Goal: Task Accomplishment & Management: Manage account settings

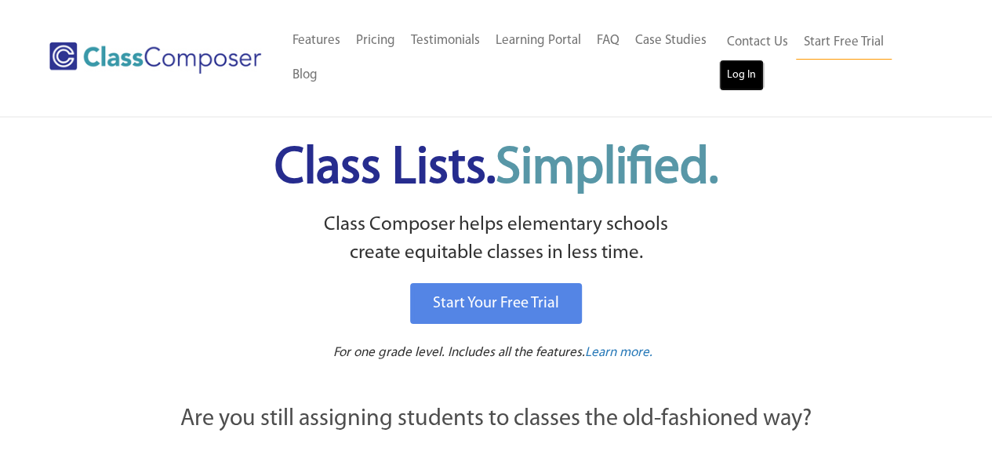
click at [731, 79] on link "Log In" at bounding box center [741, 75] width 45 height 31
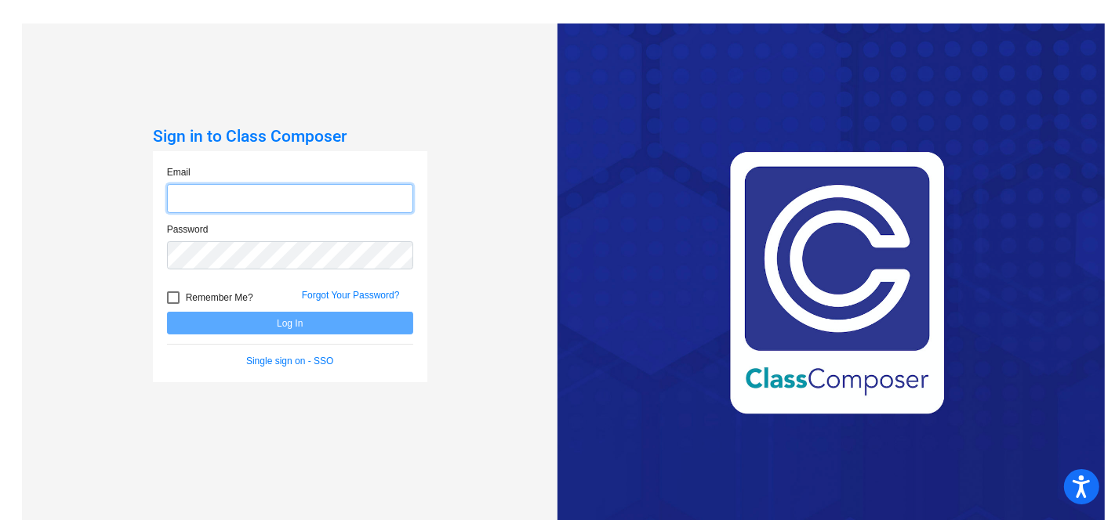
click at [301, 189] on input "email" at bounding box center [290, 198] width 246 height 29
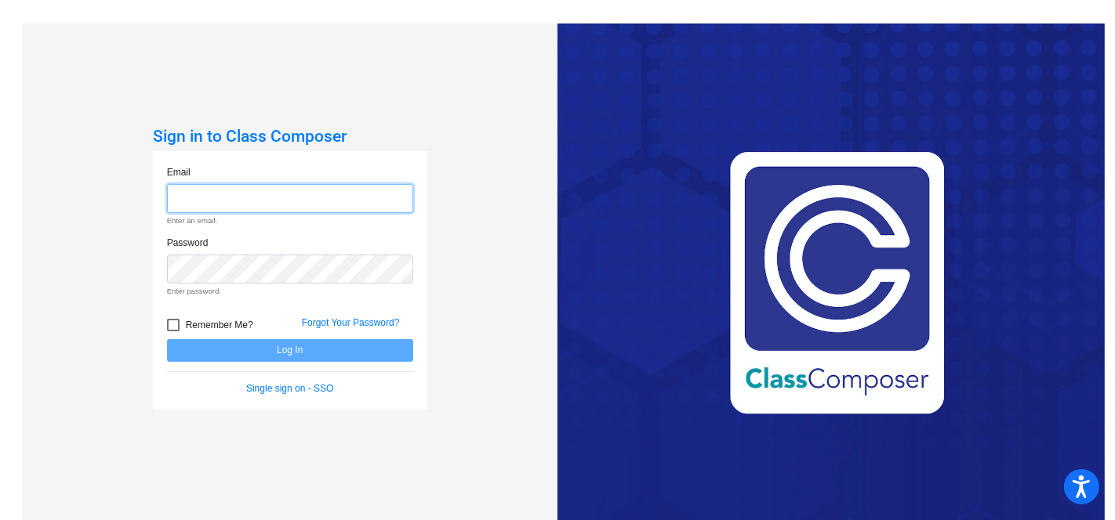
type input "[EMAIL_ADDRESS][PERSON_NAME][DOMAIN_NAME]"
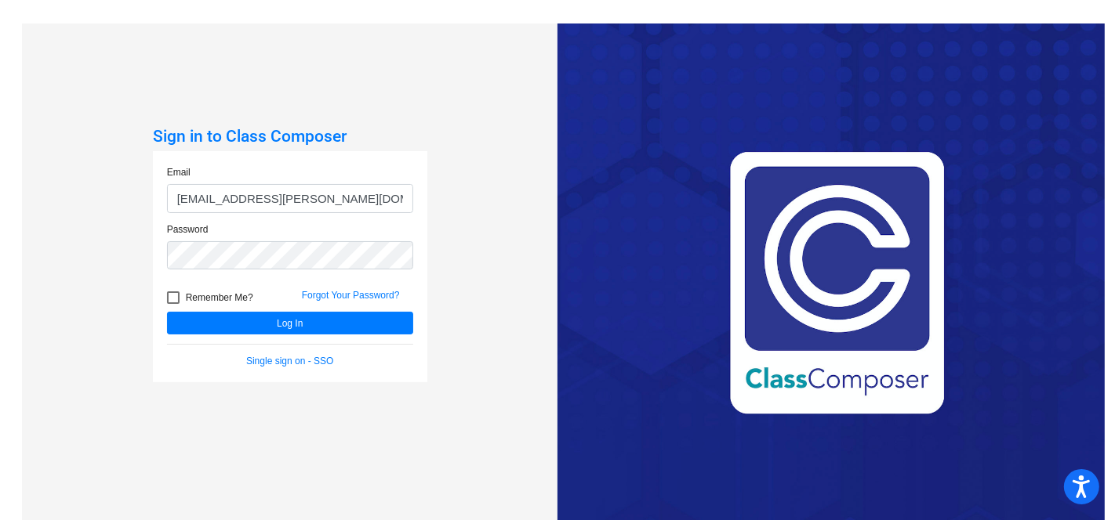
click at [171, 299] on div at bounding box center [173, 298] width 13 height 13
click at [172, 304] on input "Remember Me?" at bounding box center [172, 304] width 1 height 1
checkbox input "true"
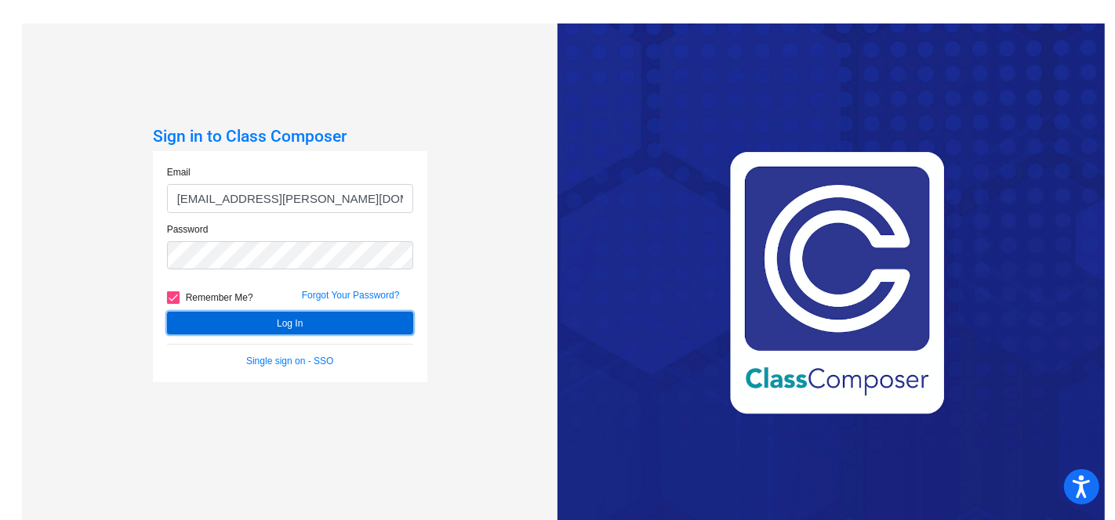
click at [208, 319] on button "Log In" at bounding box center [290, 323] width 246 height 23
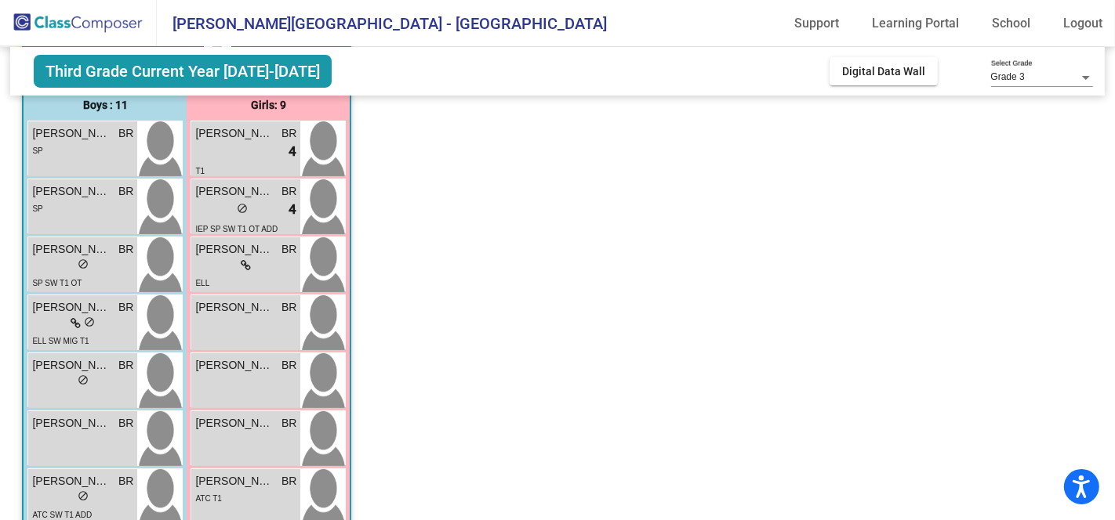
scroll to position [43, 0]
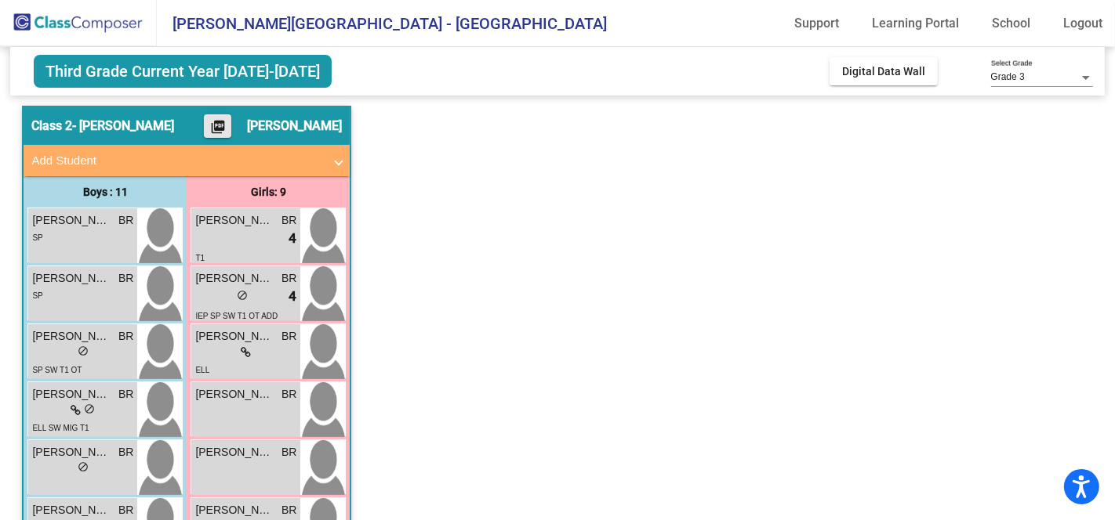
click at [226, 131] on mat-icon "picture_as_pdf" at bounding box center [217, 130] width 19 height 22
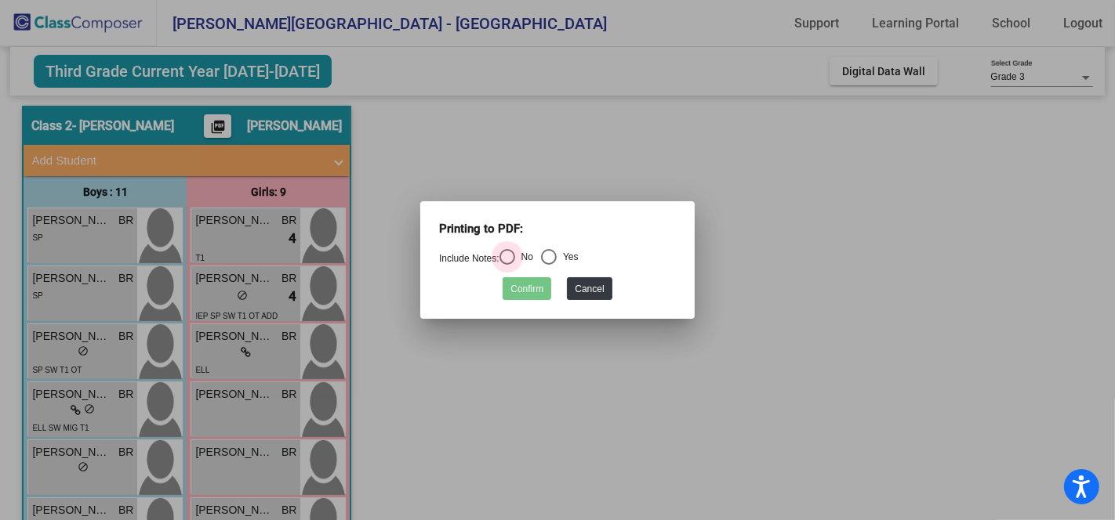
click at [515, 259] on div "Select an option" at bounding box center [507, 257] width 16 height 16
click at [507, 265] on input "No" at bounding box center [506, 265] width 1 height 1
radio input "true"
click at [520, 290] on button "Confirm" at bounding box center [526, 288] width 49 height 23
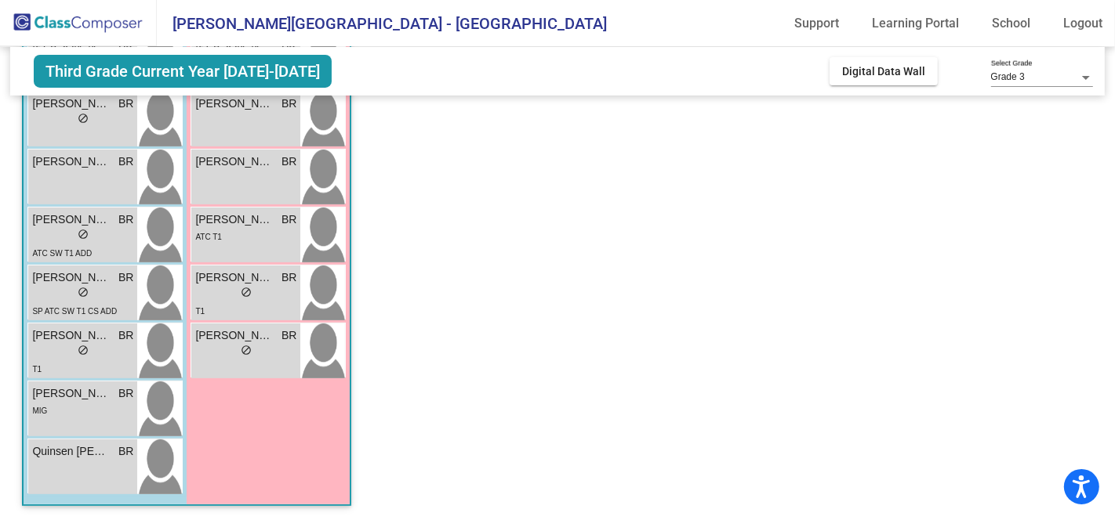
scroll to position [0, 0]
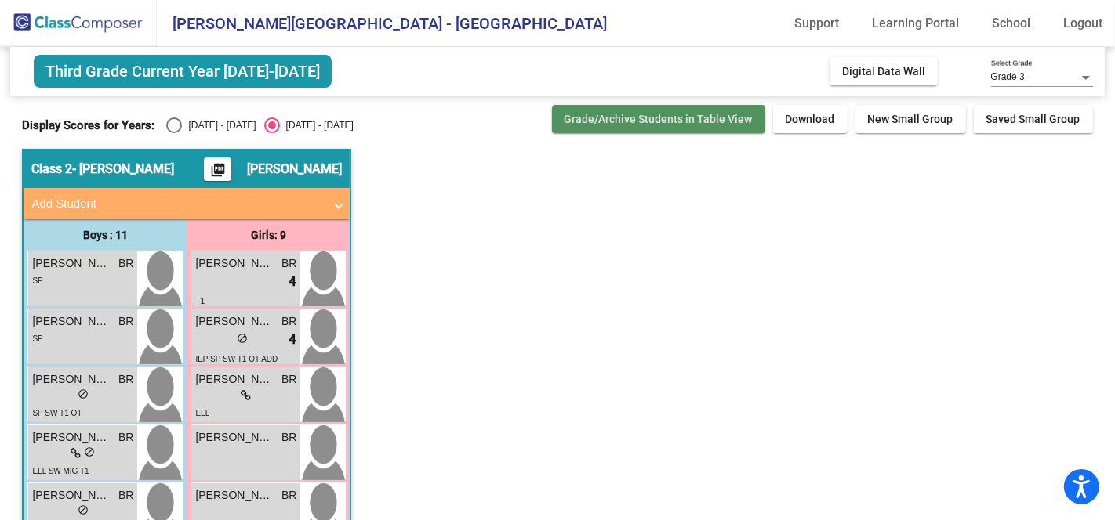
click at [712, 125] on button "Grade/Archive Students in Table View" at bounding box center [658, 119] width 213 height 28
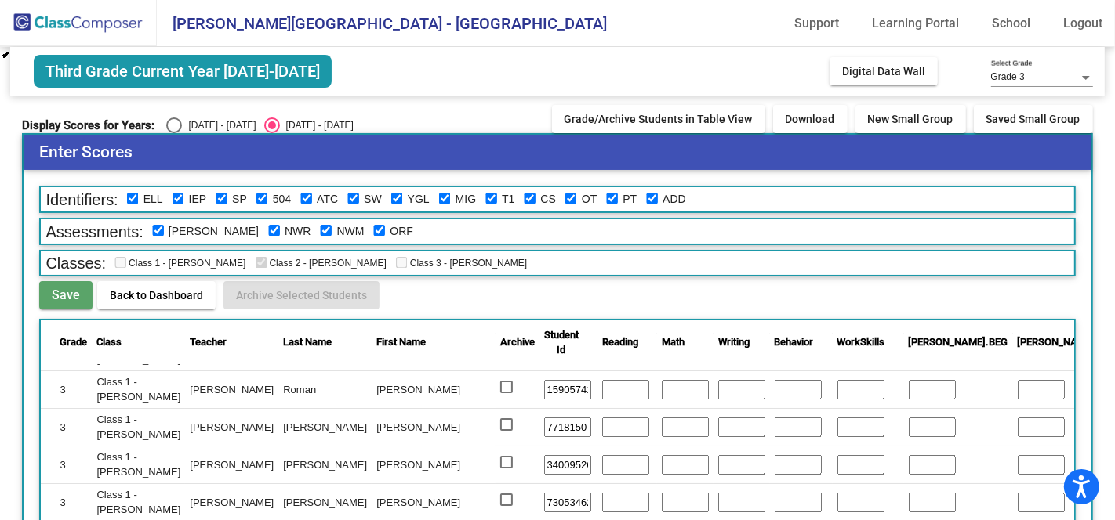
scroll to position [405, 0]
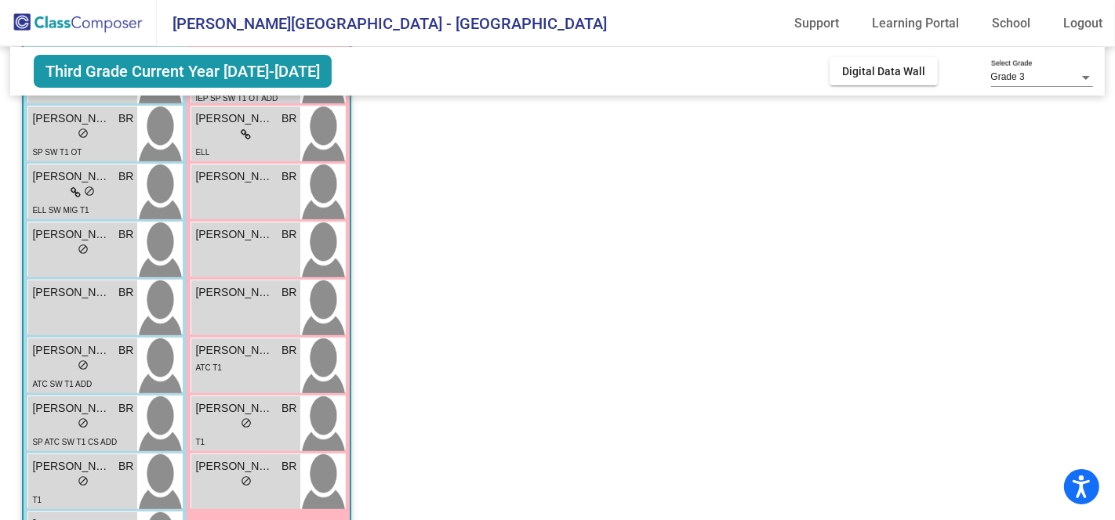
scroll to position [392, 0]
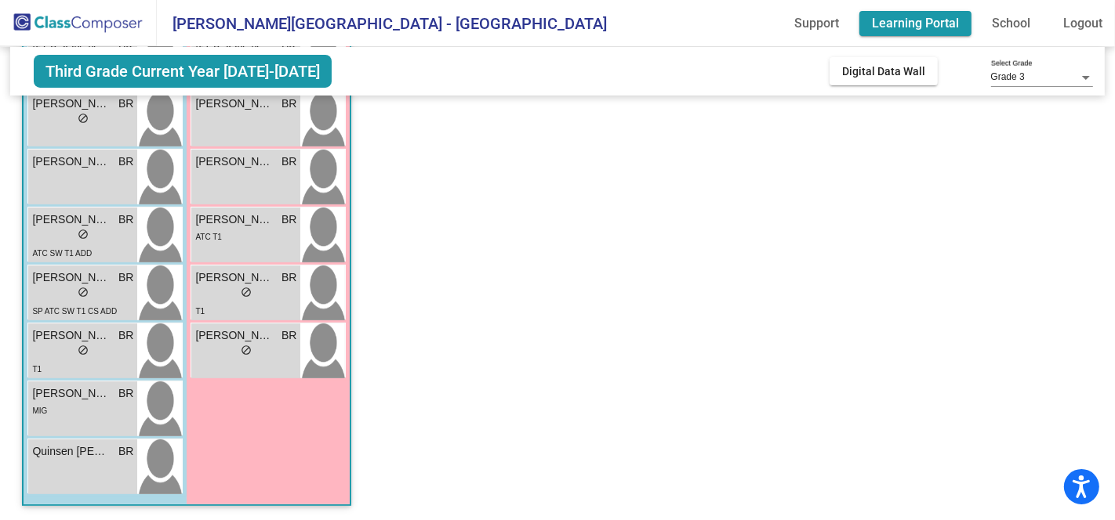
click at [958, 21] on link "Learning Portal" at bounding box center [915, 23] width 112 height 25
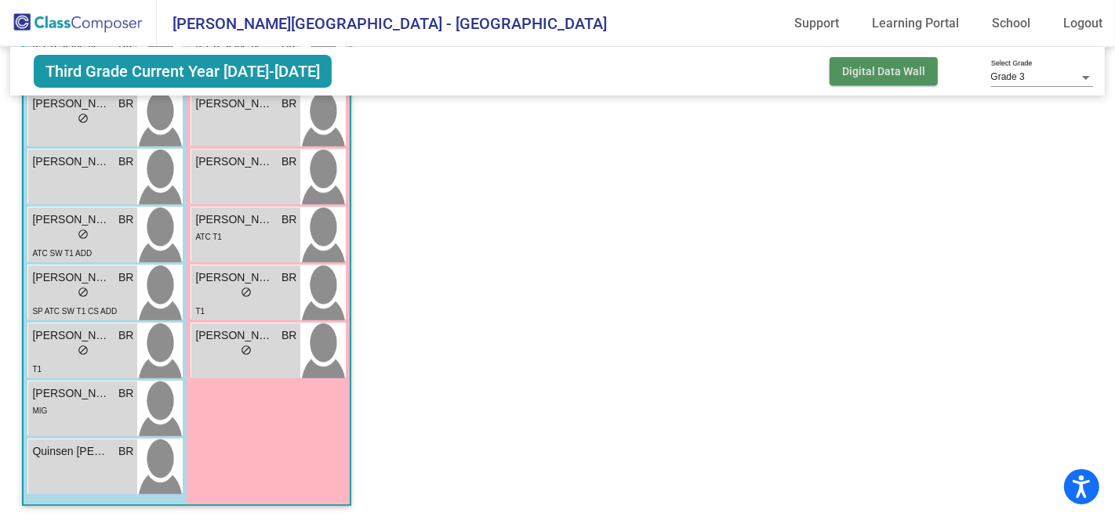
click at [879, 68] on span "Digital Data Wall" at bounding box center [883, 71] width 83 height 13
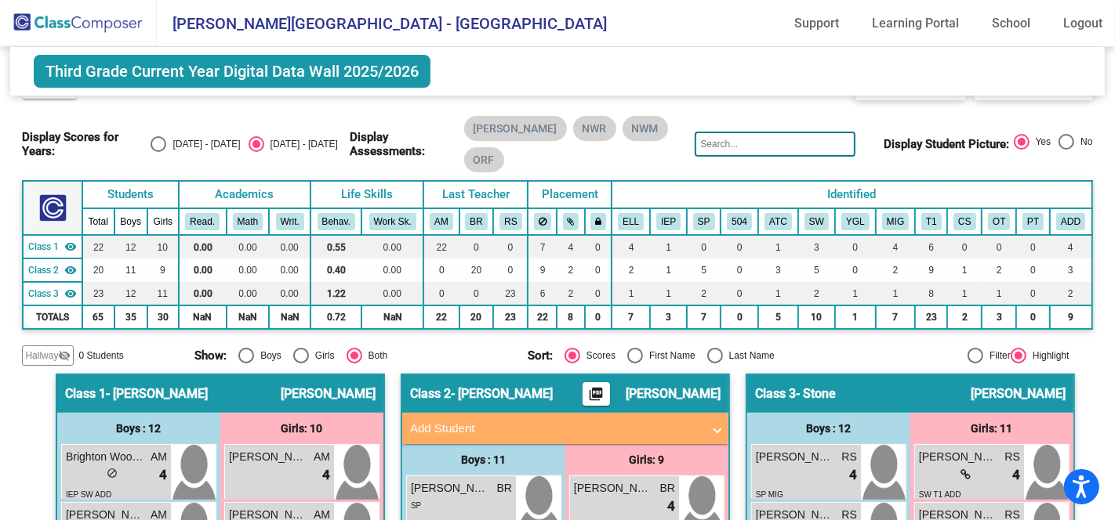
scroll to position [0, 0]
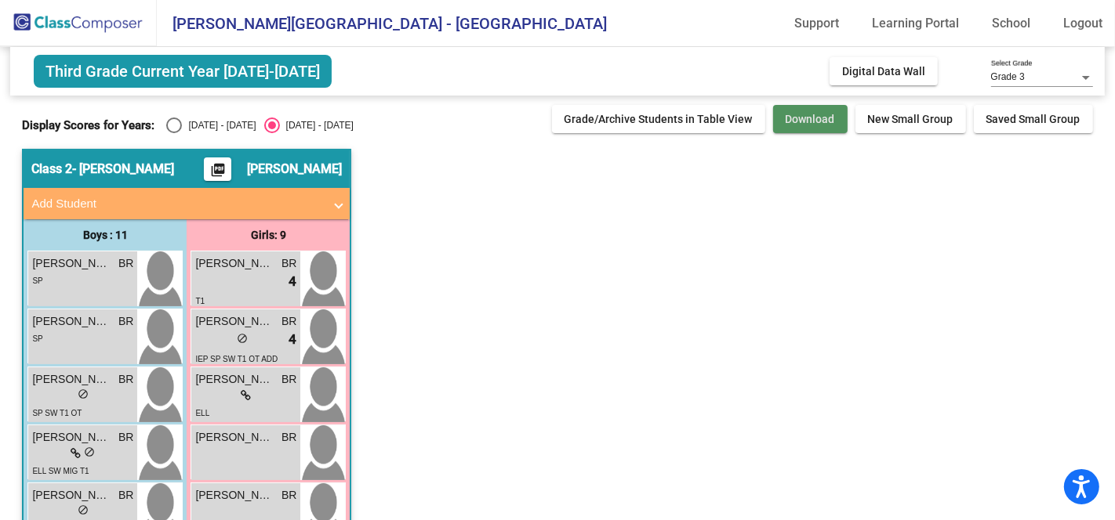
click at [817, 123] on span "Download" at bounding box center [809, 119] width 49 height 13
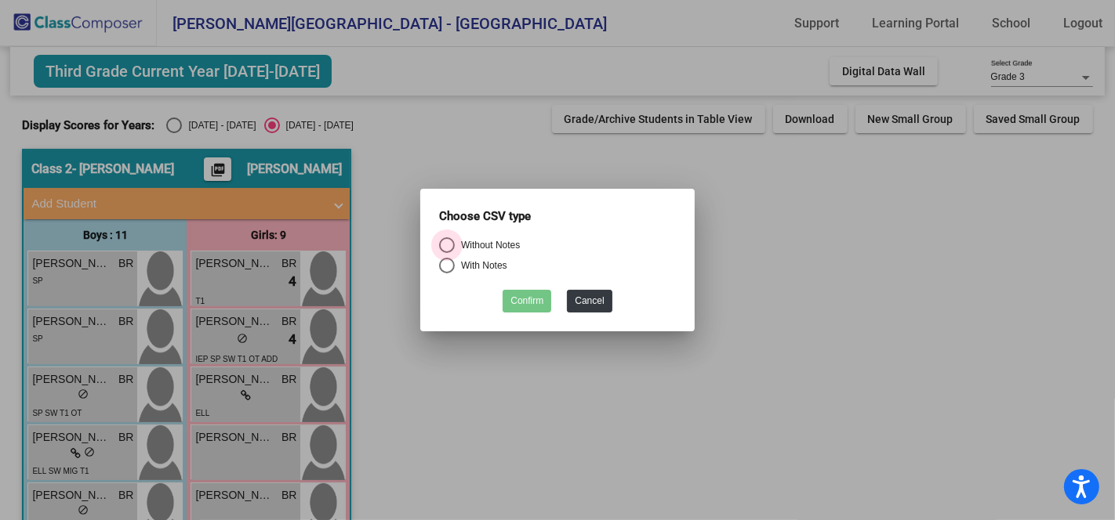
click at [441, 240] on div "Select an option" at bounding box center [447, 245] width 16 height 16
click at [446, 253] on input "Without Notes" at bounding box center [446, 253] width 1 height 1
radio input "true"
drag, startPoint x: 526, startPoint y: 295, endPoint x: 604, endPoint y: 306, distance: 78.4
click at [526, 295] on button "Confirm" at bounding box center [526, 301] width 49 height 23
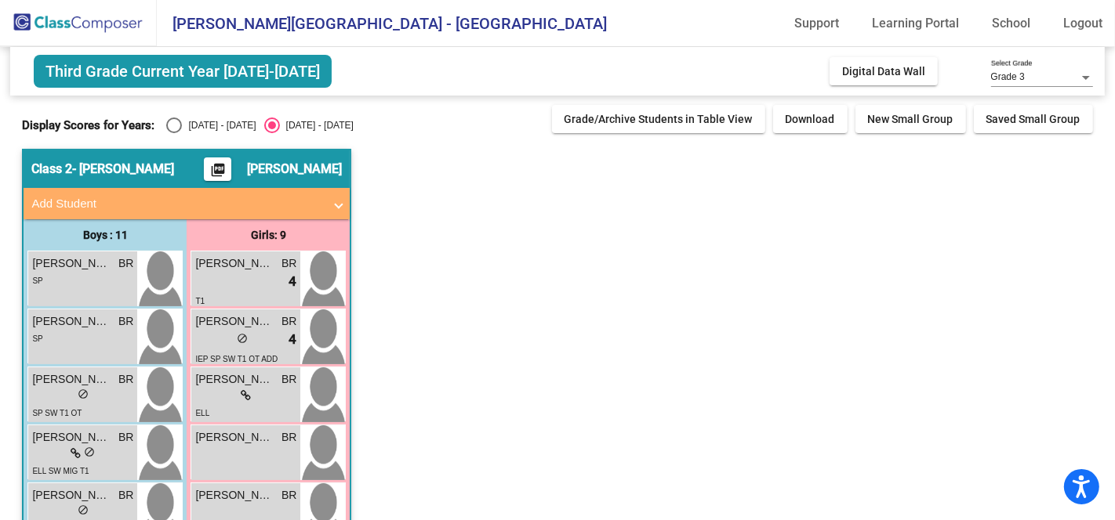
scroll to position [87, 0]
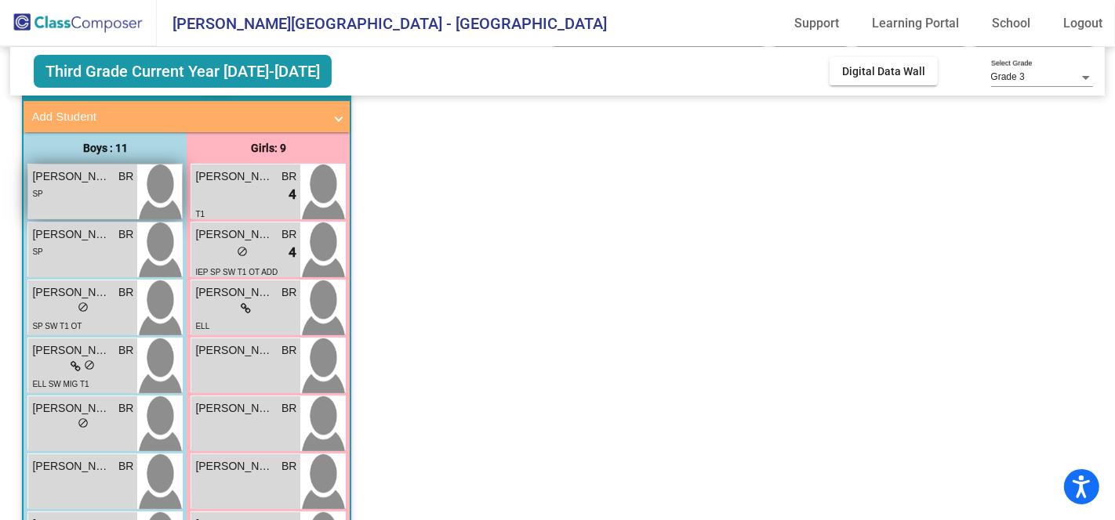
click at [82, 182] on span "[PERSON_NAME]" at bounding box center [71, 177] width 78 height 16
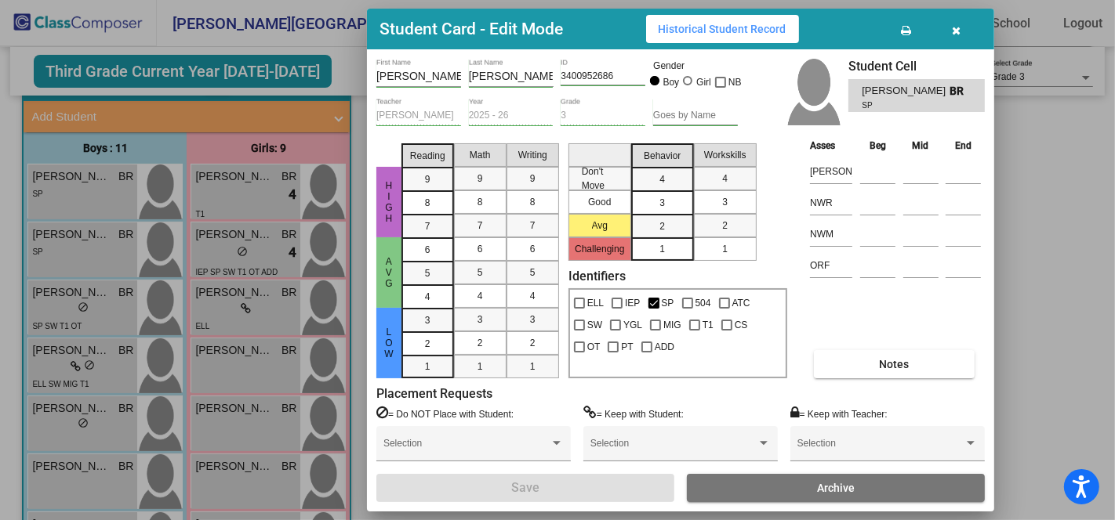
click at [956, 21] on button "button" at bounding box center [956, 29] width 50 height 28
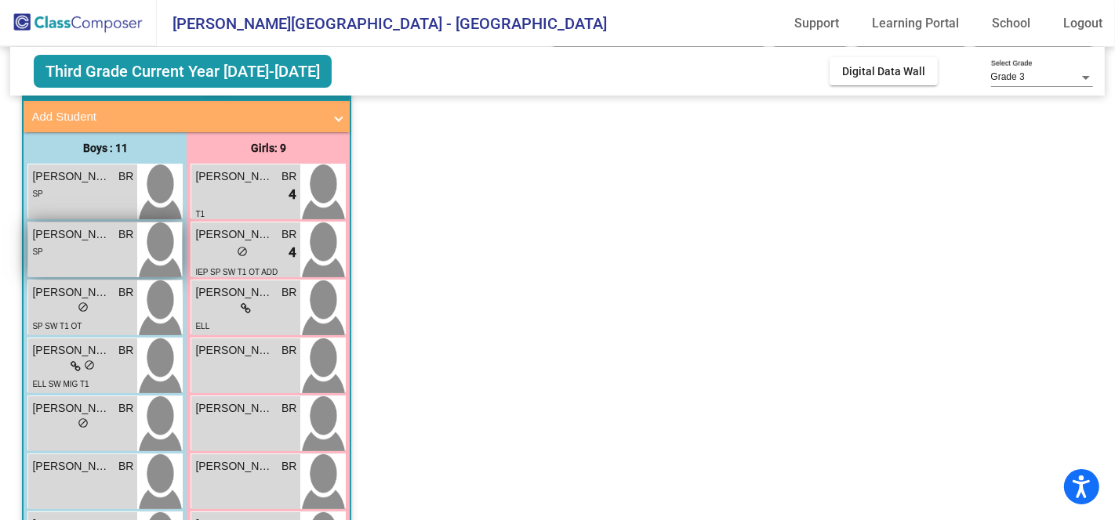
click at [72, 231] on span "[PERSON_NAME]" at bounding box center [71, 235] width 78 height 16
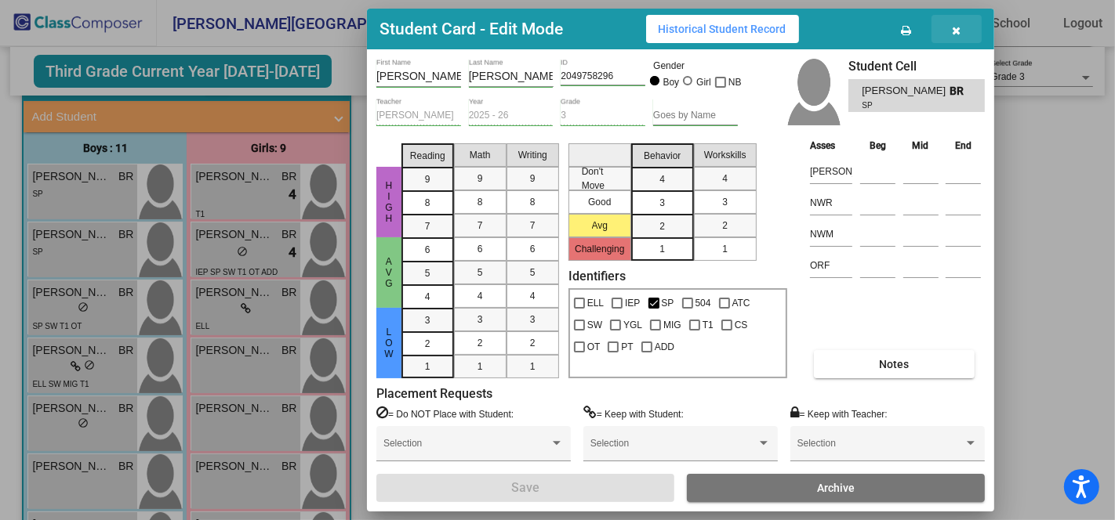
click at [956, 25] on icon "button" at bounding box center [956, 30] width 9 height 11
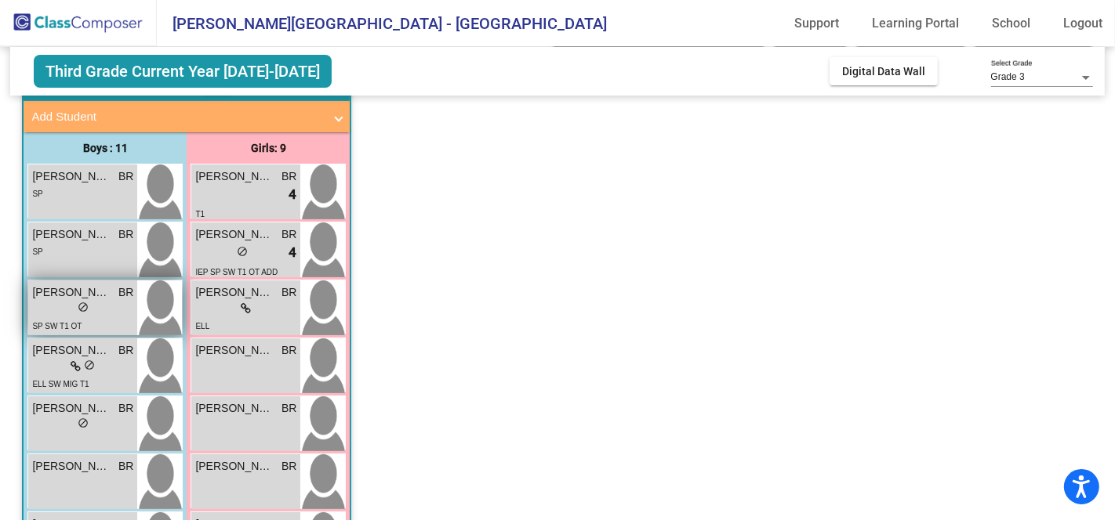
click at [78, 293] on span "[PERSON_NAME]" at bounding box center [71, 293] width 78 height 16
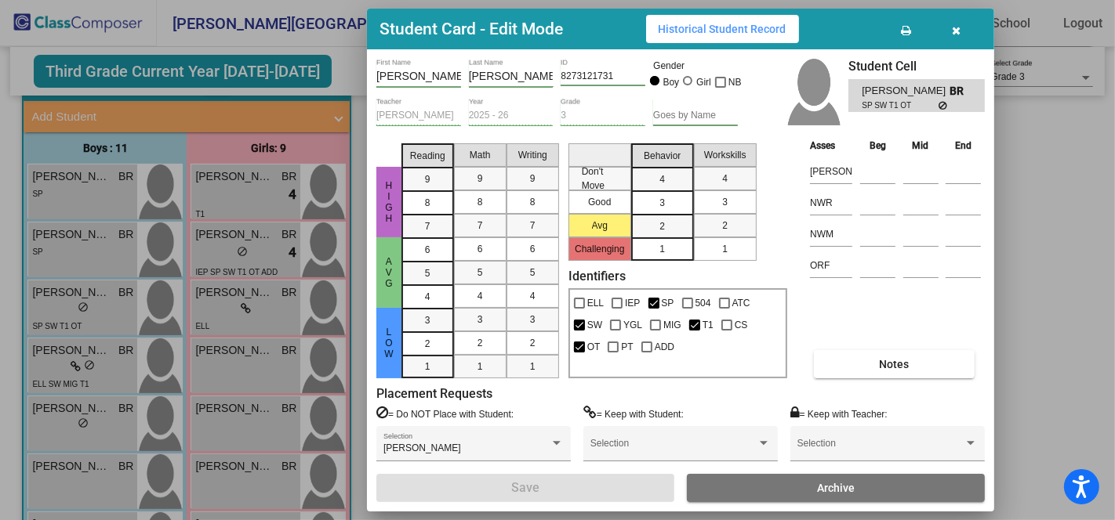
click at [952, 27] on icon "button" at bounding box center [956, 30] width 9 height 11
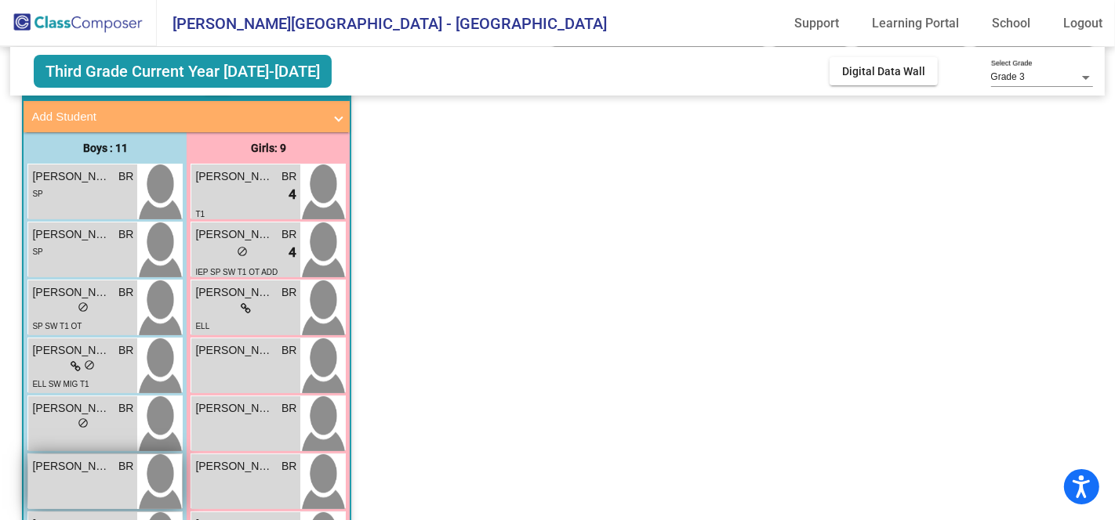
click at [63, 469] on span "[PERSON_NAME]" at bounding box center [71, 467] width 78 height 16
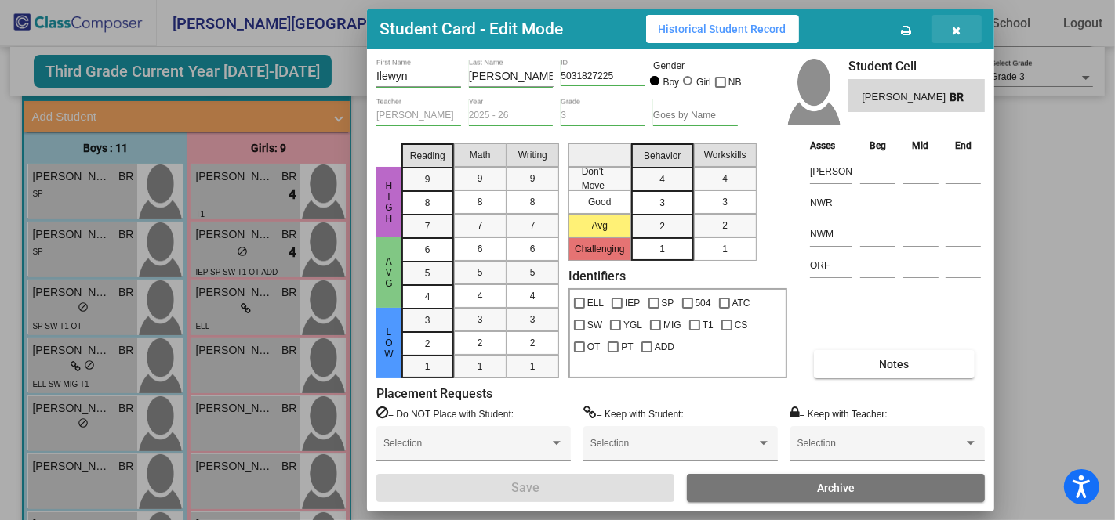
click at [954, 33] on icon "button" at bounding box center [956, 30] width 9 height 11
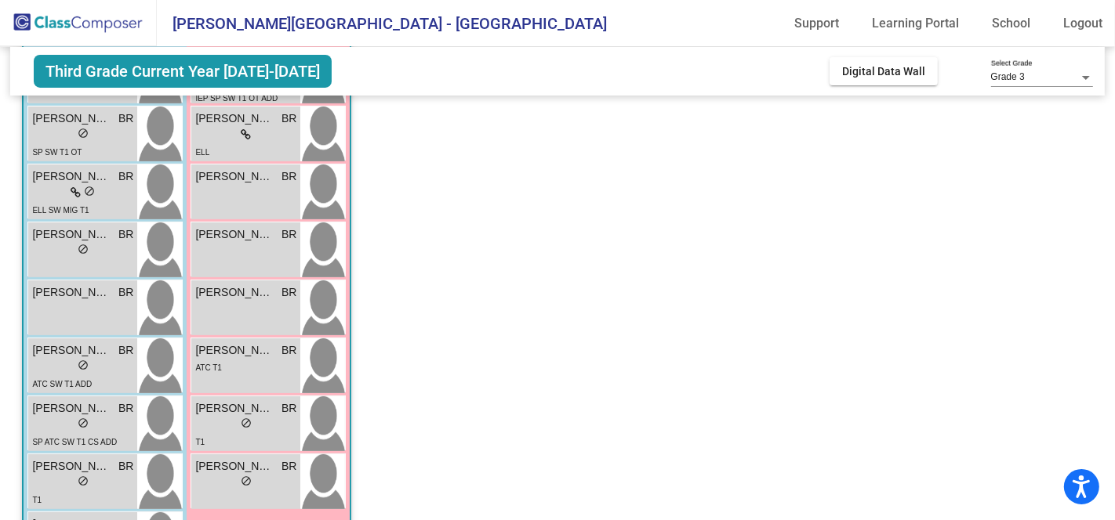
scroll to position [392, 0]
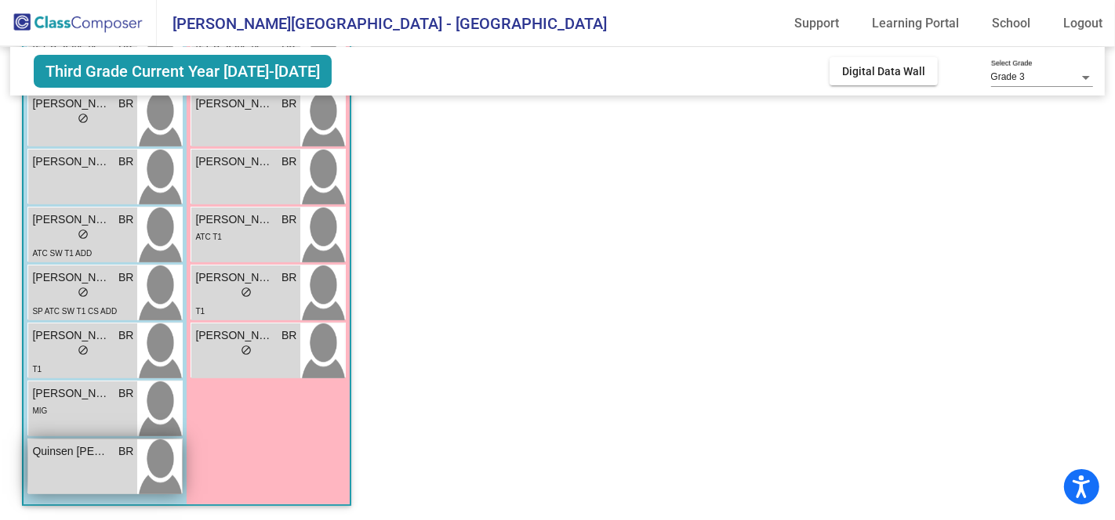
click at [118, 459] on div "Quinsen [PERSON_NAME] BR lock do_not_disturb_alt" at bounding box center [82, 467] width 109 height 55
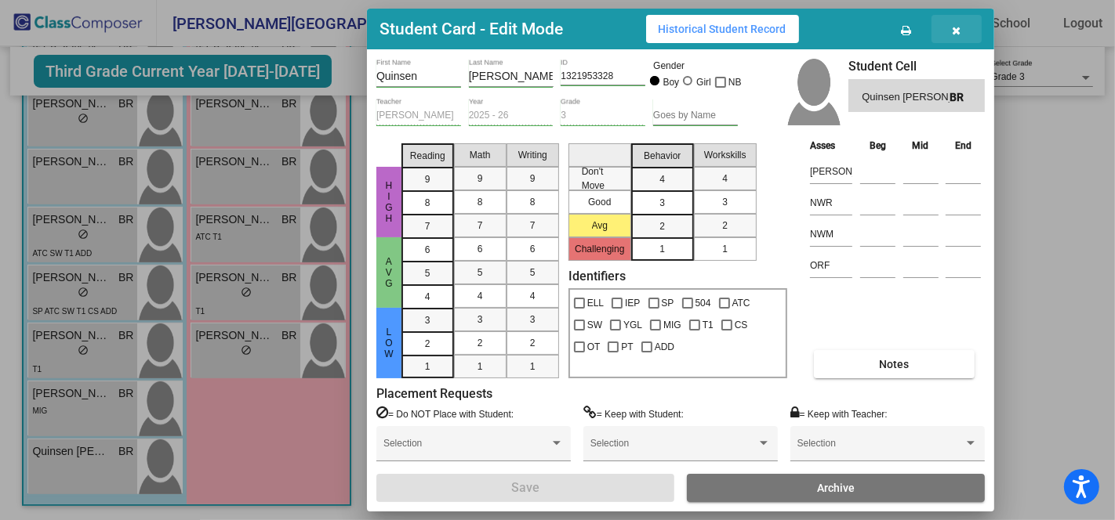
drag, startPoint x: 963, startPoint y: 33, endPoint x: 951, endPoint y: 32, distance: 11.8
click at [962, 33] on button "button" at bounding box center [956, 29] width 50 height 28
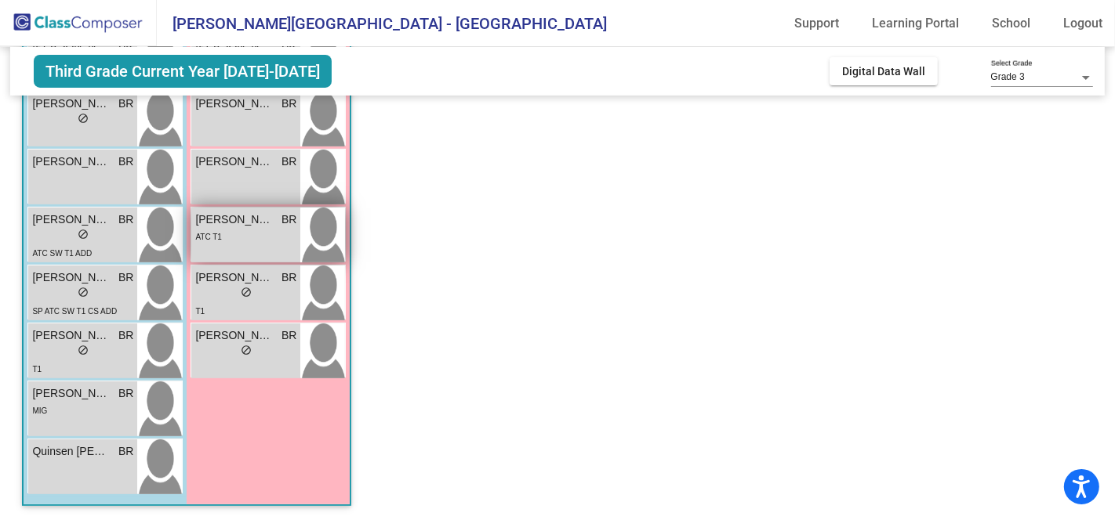
click at [259, 229] on div "ATC T1" at bounding box center [245, 236] width 101 height 16
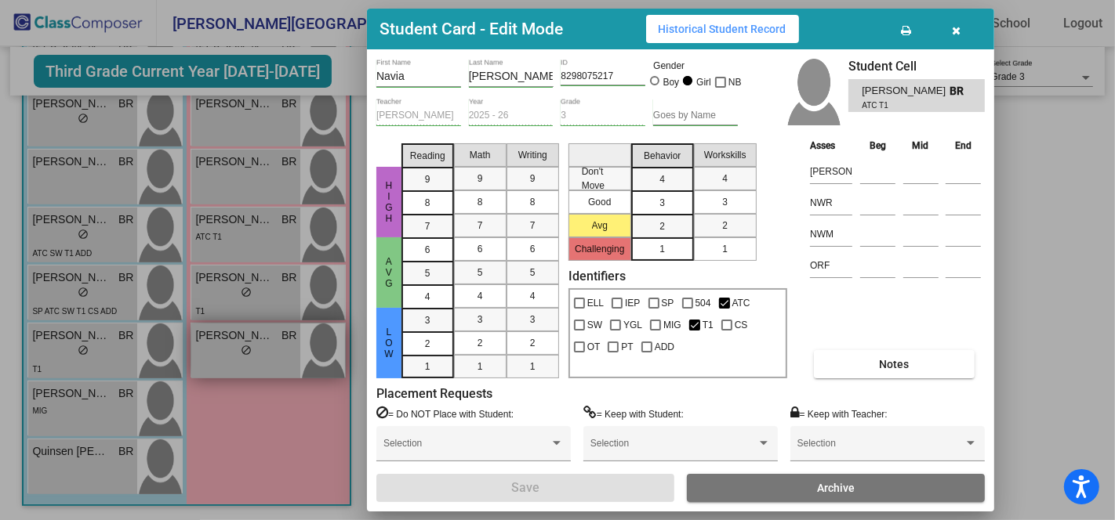
click at [251, 332] on div at bounding box center [557, 260] width 1115 height 520
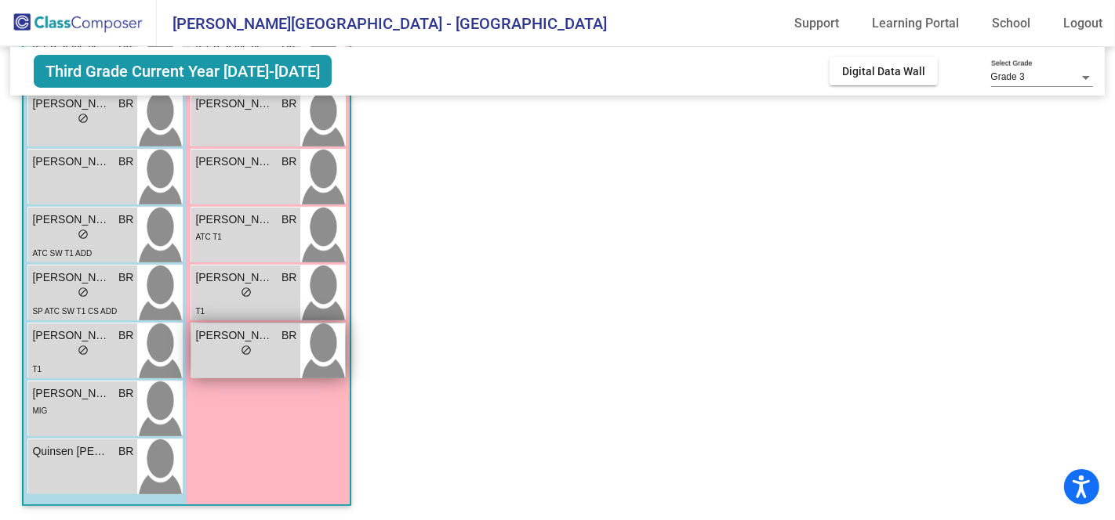
click at [253, 335] on span "[PERSON_NAME]" at bounding box center [234, 336] width 78 height 16
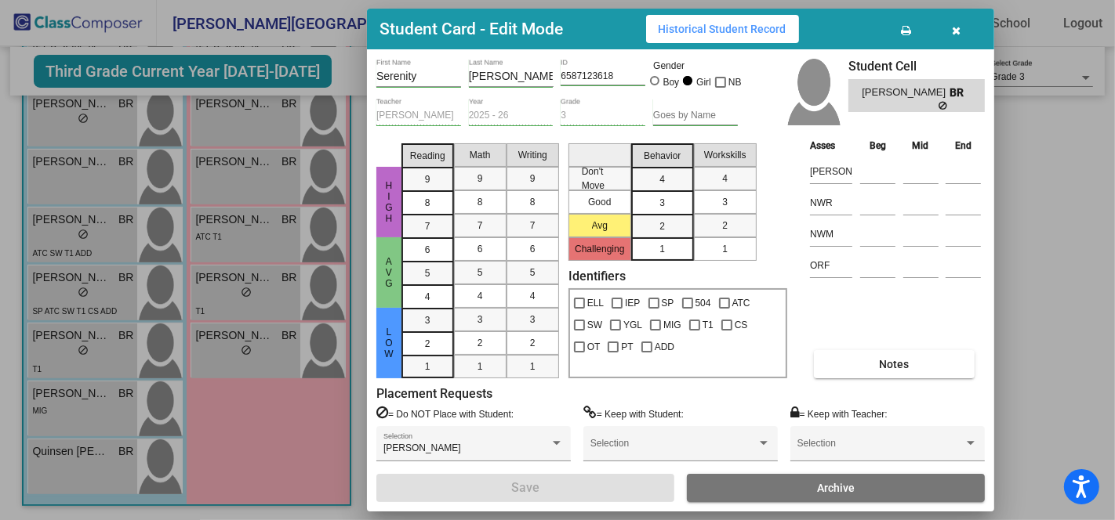
click at [958, 31] on icon "button" at bounding box center [956, 30] width 9 height 11
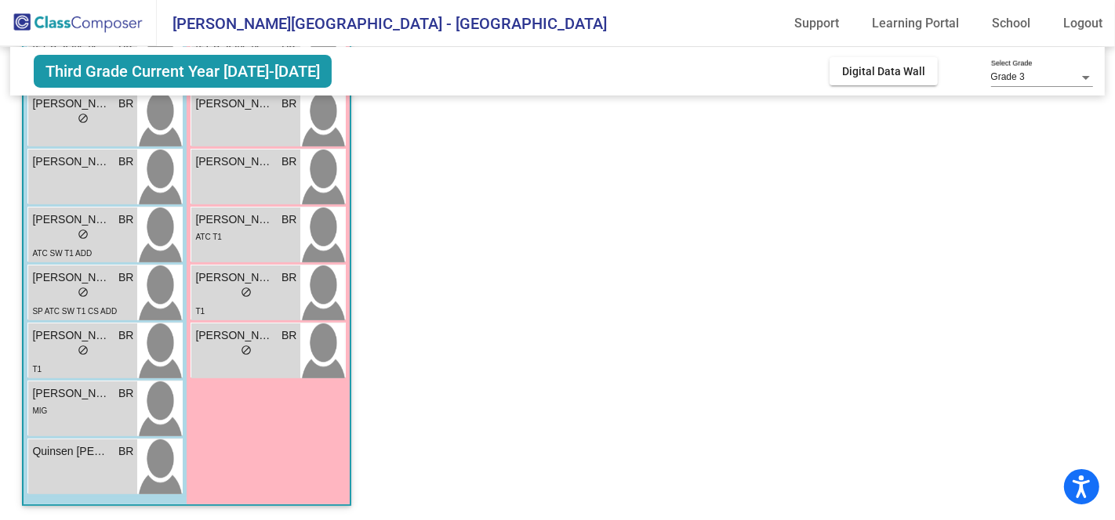
scroll to position [43, 0]
